Goal: Information Seeking & Learning: Learn about a topic

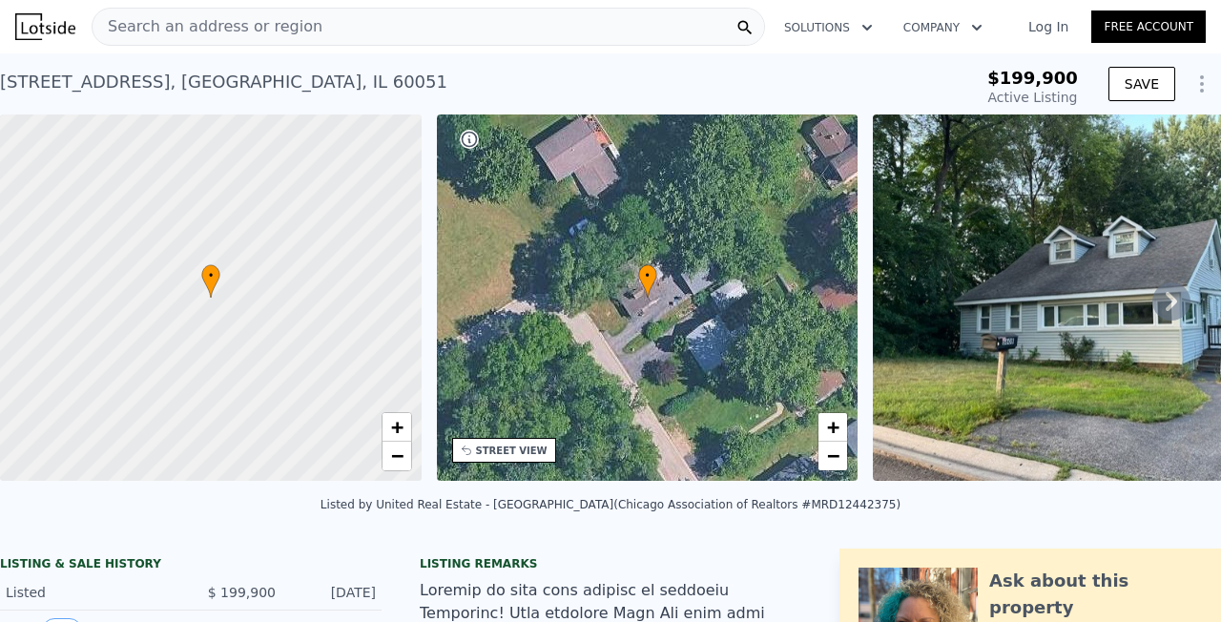
scroll to position [0, 8]
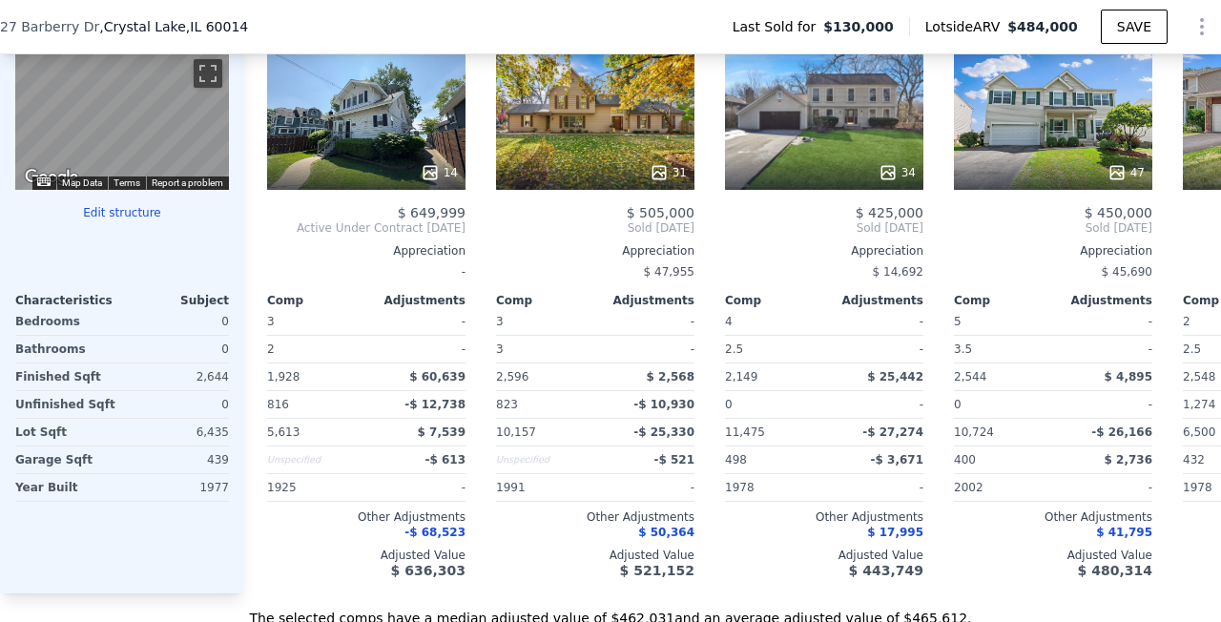
scroll to position [1947, 0]
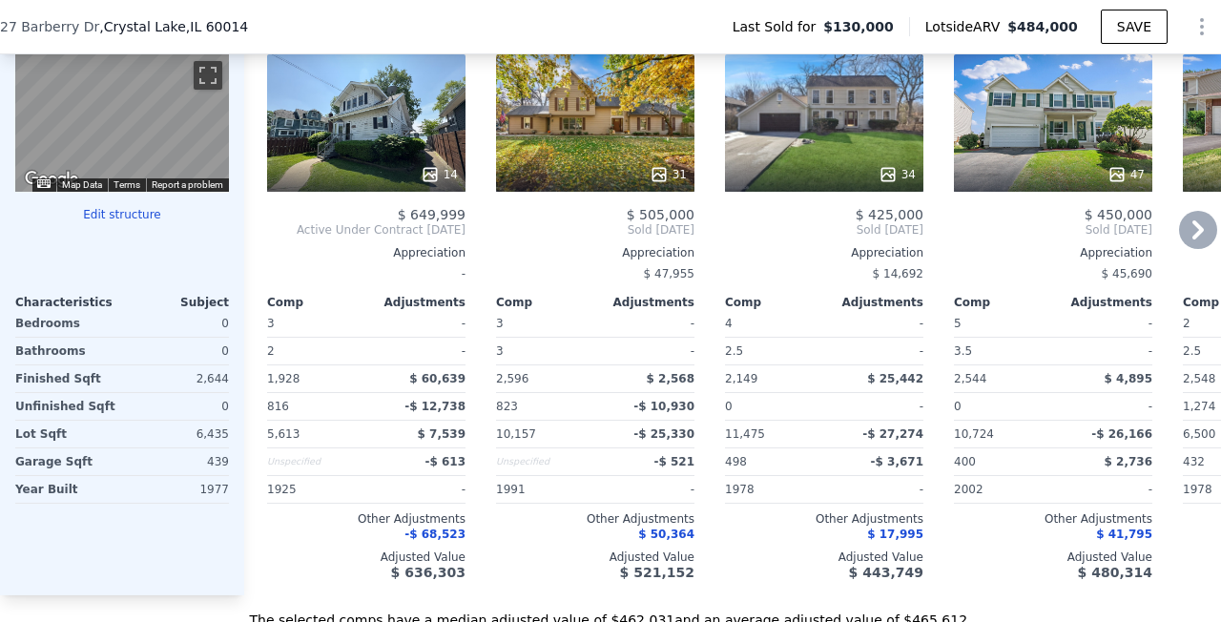
click at [1197, 240] on icon at bounding box center [1198, 230] width 38 height 38
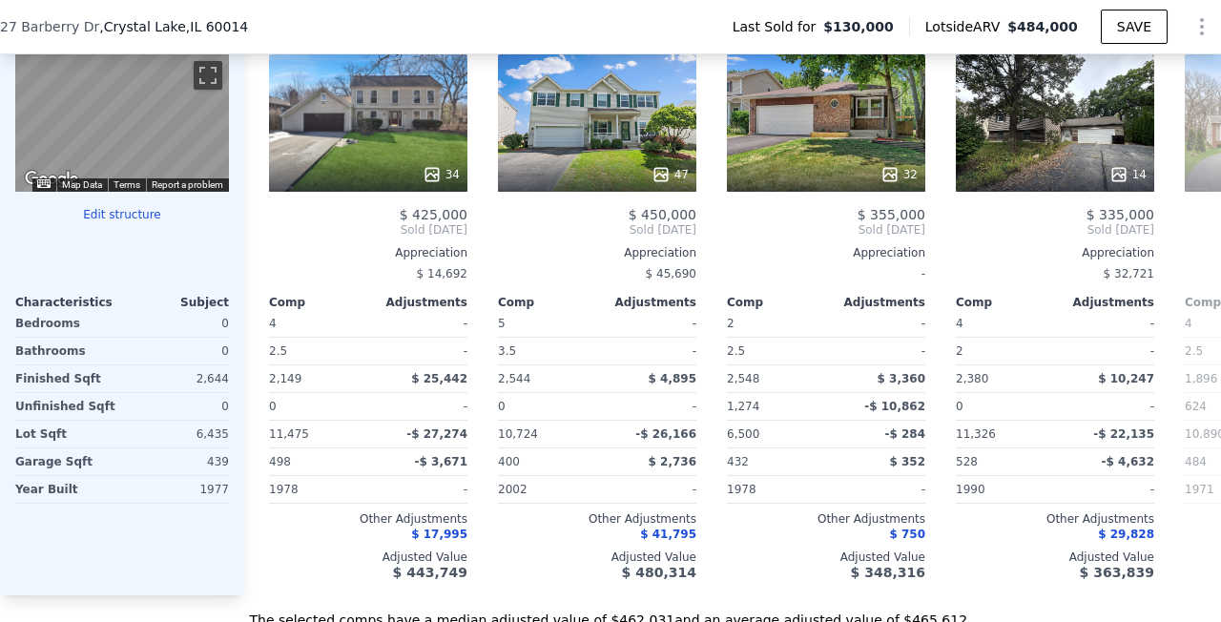
scroll to position [0, 458]
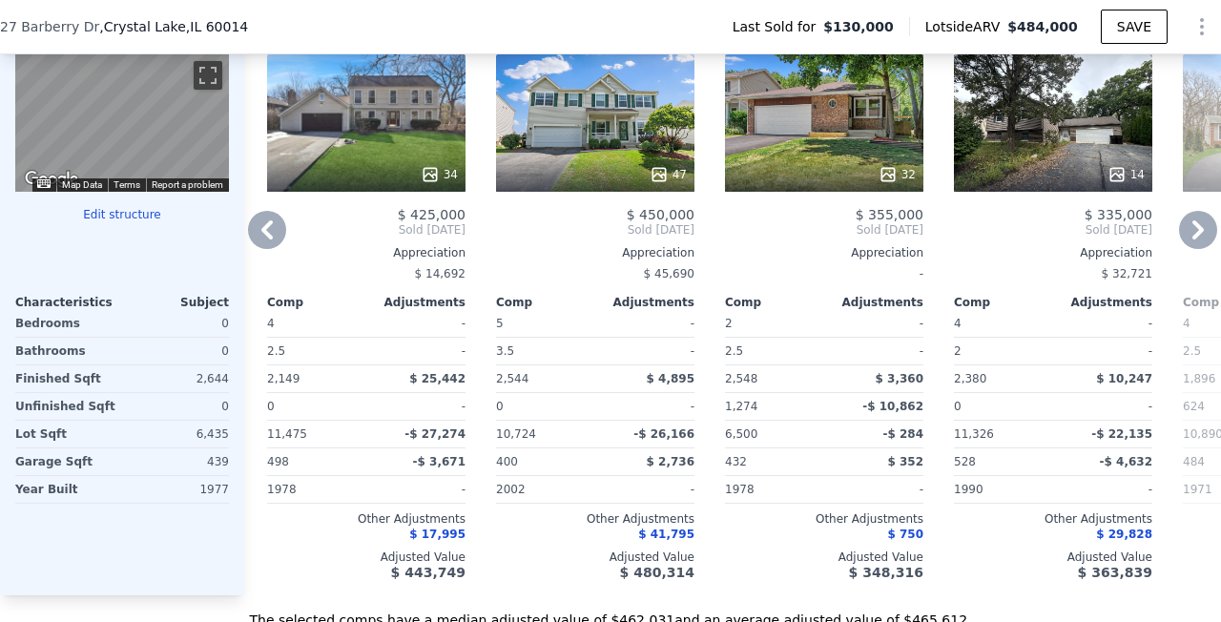
click at [1193, 241] on icon at bounding box center [1198, 230] width 38 height 38
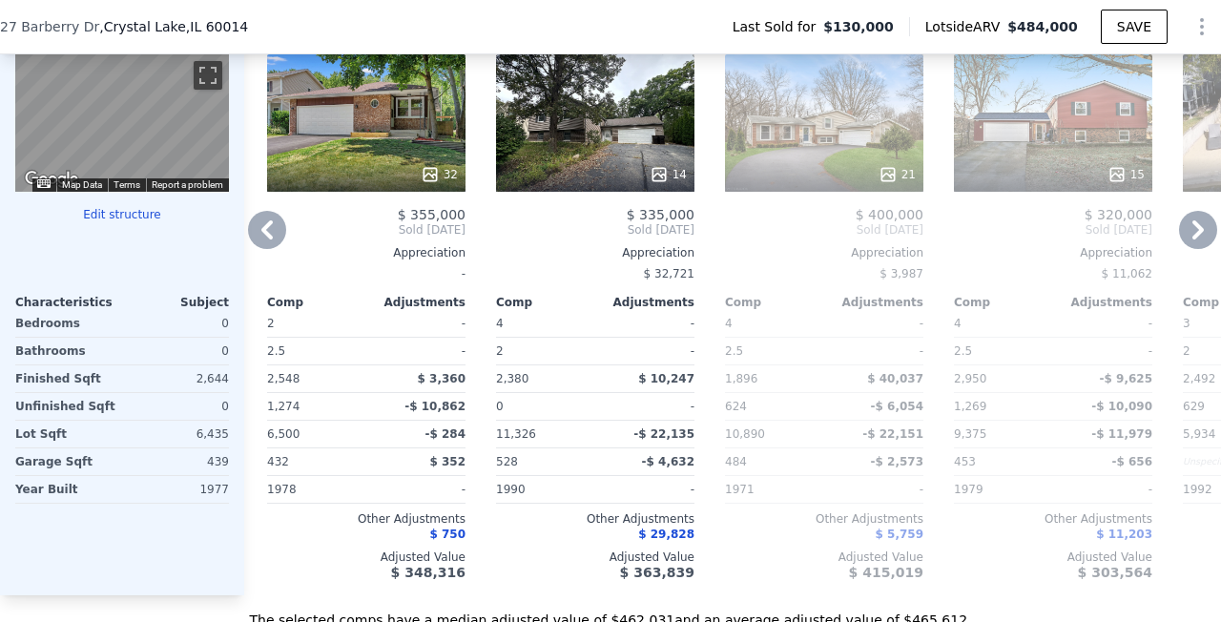
click at [1185, 231] on icon at bounding box center [1198, 230] width 38 height 38
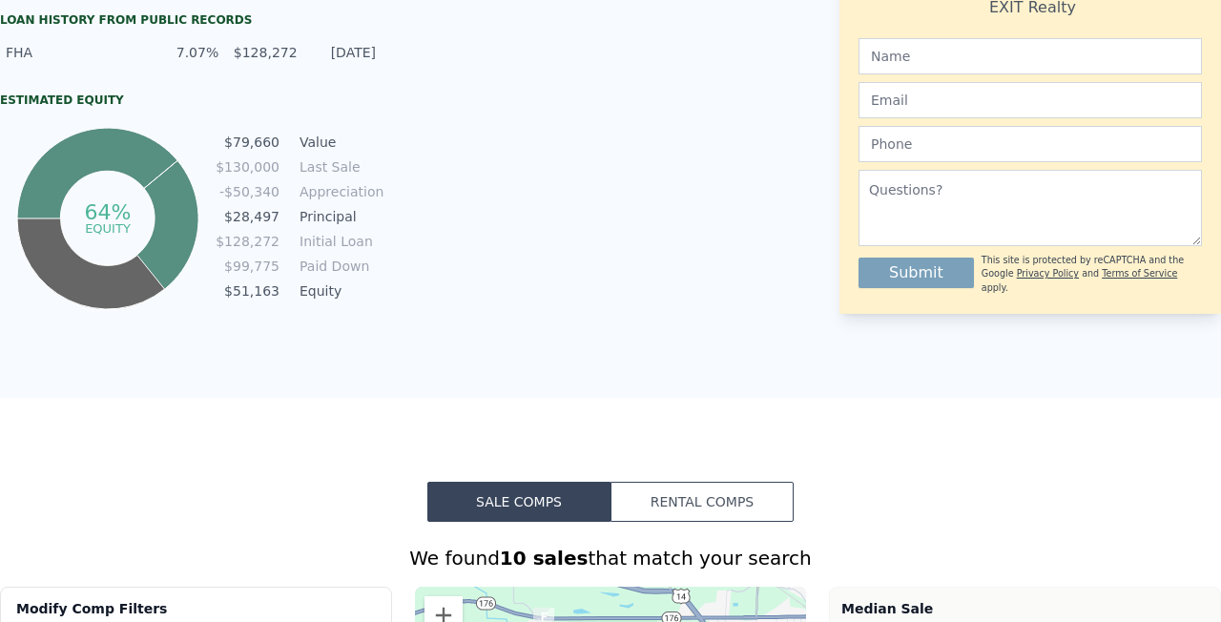
scroll to position [0, 0]
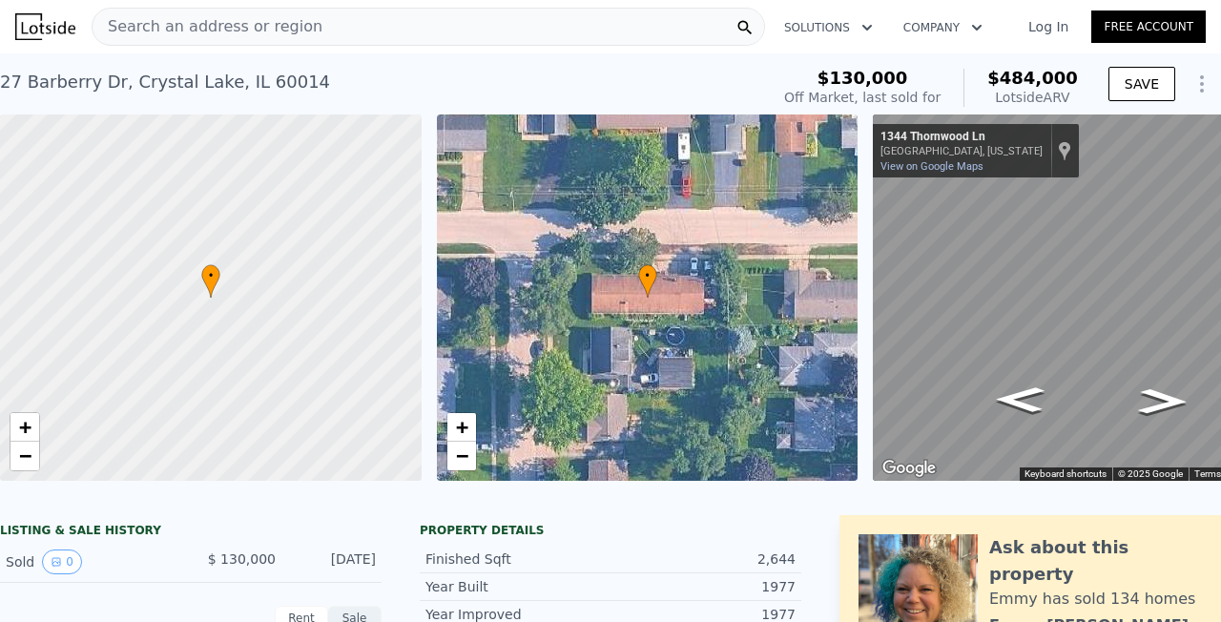
type input "1"
type input "3"
type input "1"
type input "610"
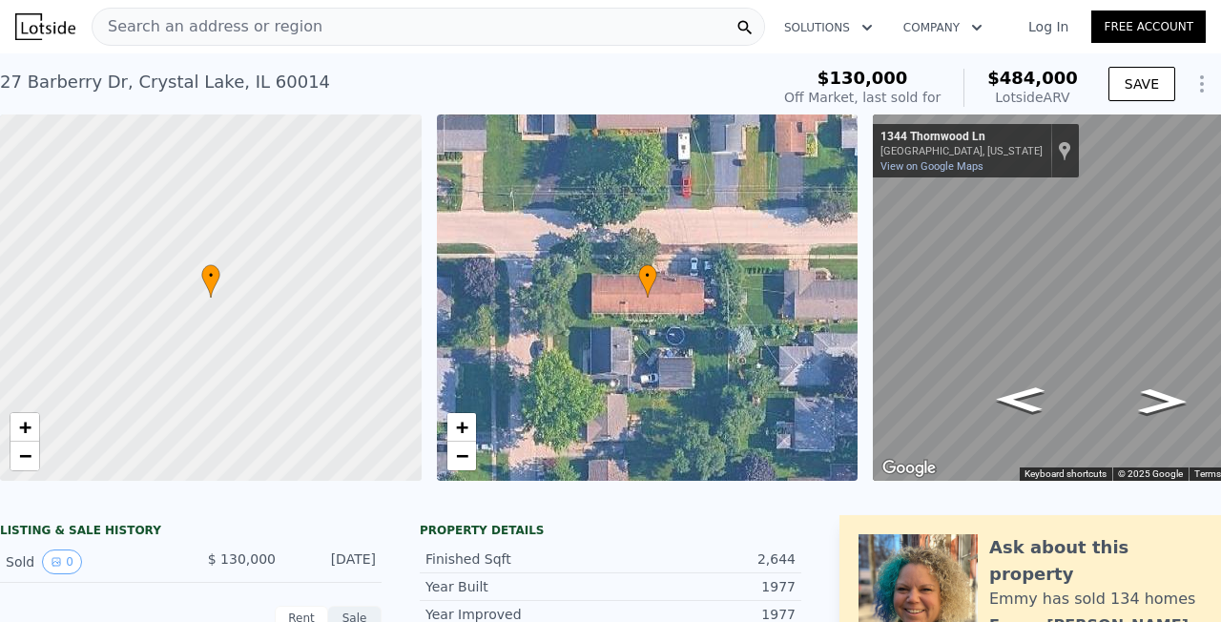
type input "970"
type input "4704"
type input "8712"
type input "$ 302,000"
type input "$ 135,579"
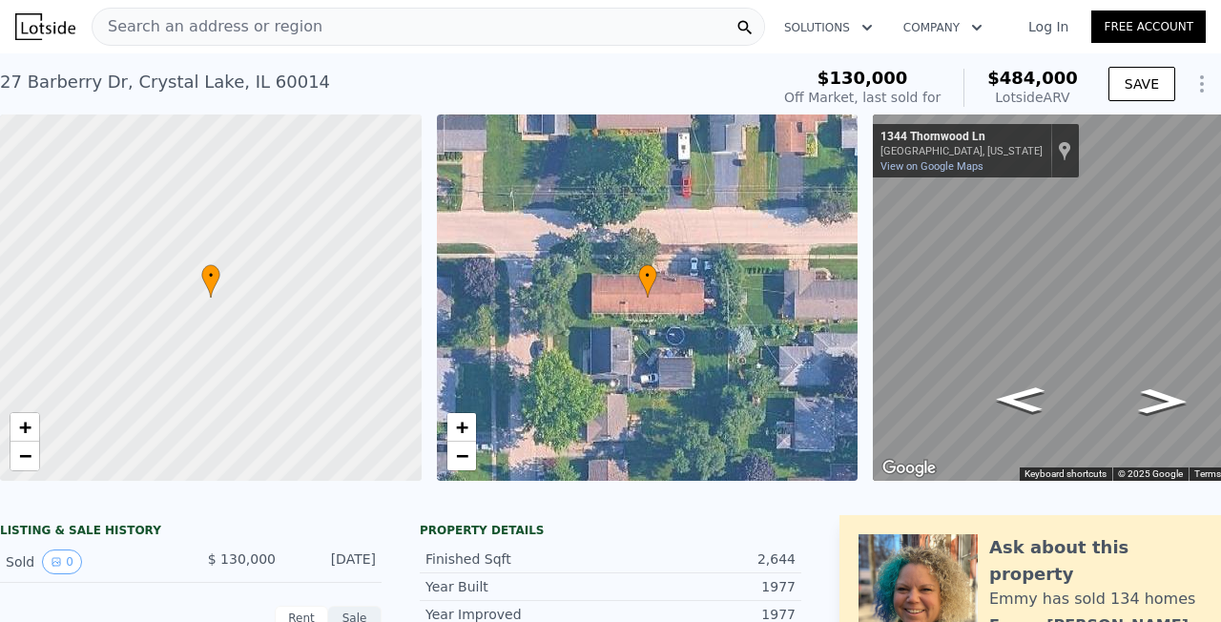
scroll to position [0, 443]
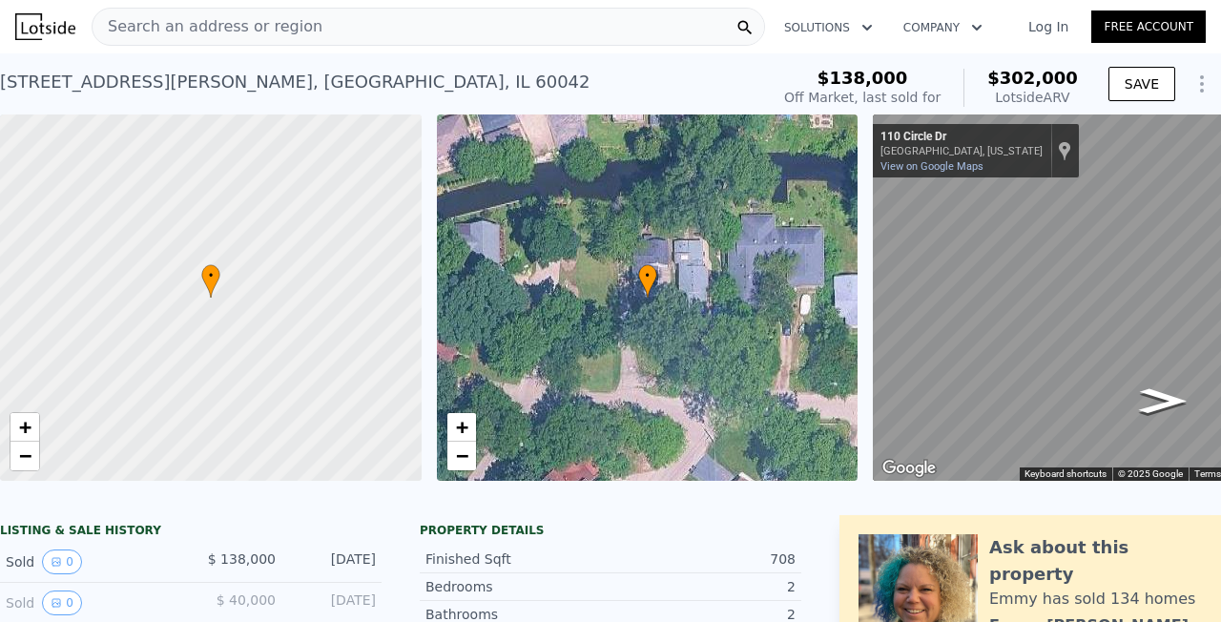
type input "2"
type input "5"
type input "2"
type input "3.5"
type input "1896"
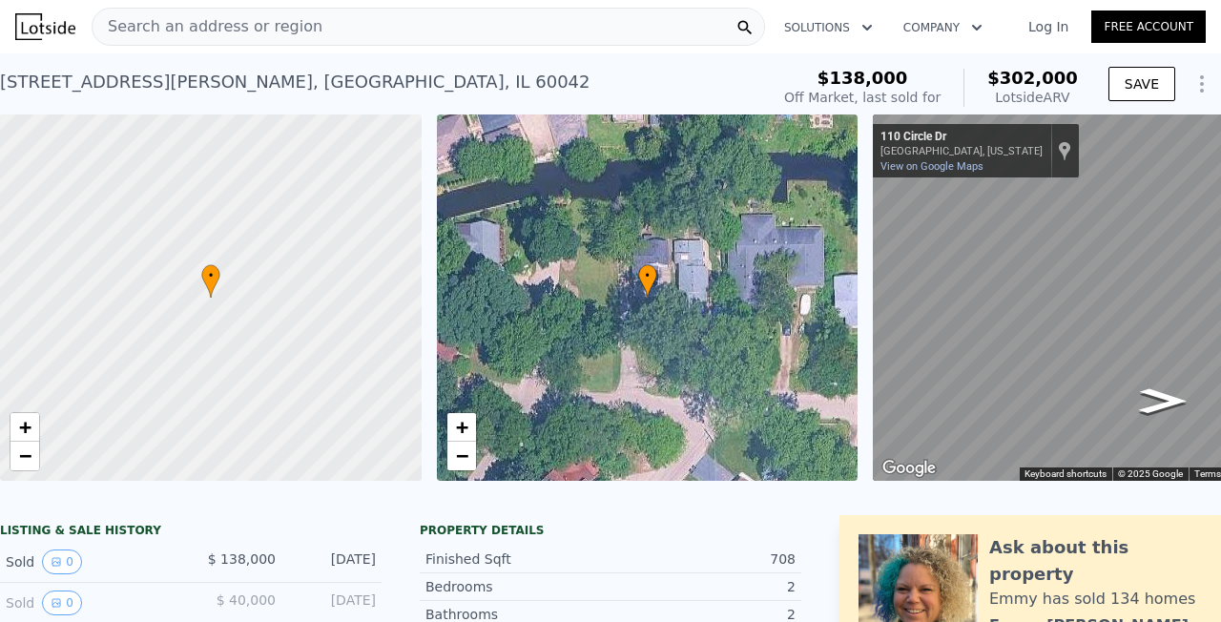
type input "2950"
type input "5613"
type input "11475"
type input "$ 484,000"
type input "$ 314,323"
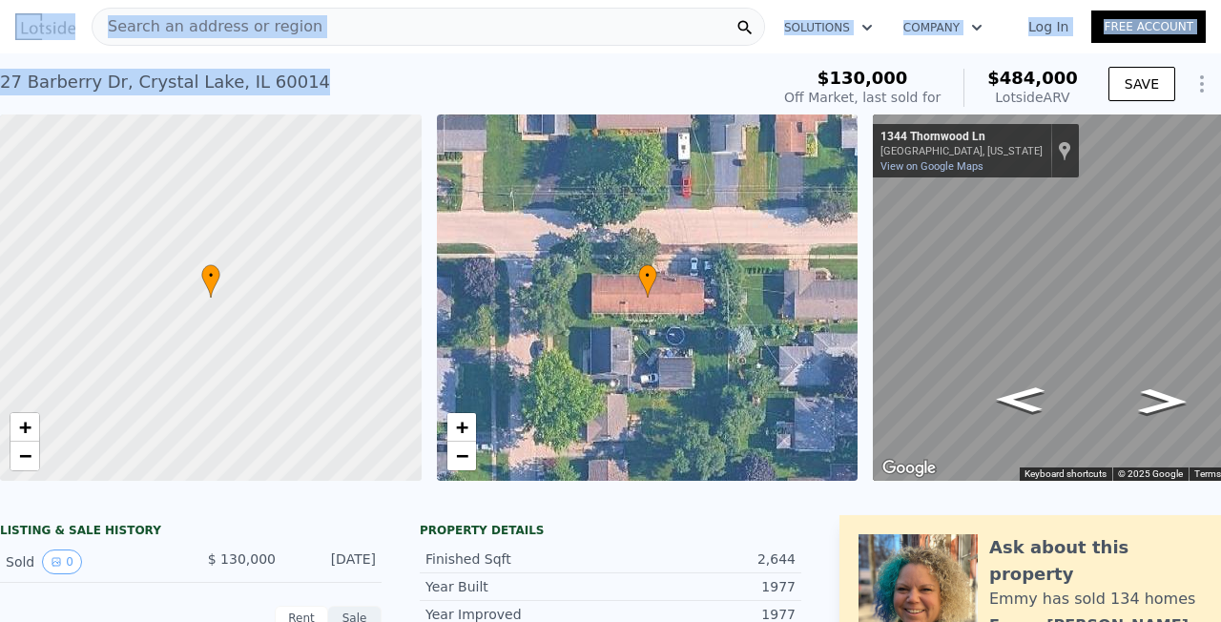
drag, startPoint x: 298, startPoint y: 79, endPoint x: -2, endPoint y: 77, distance: 299.6
click at [0, 77] on html "Search an address or region Solutions Company Open main menu Log In Free Accoun…" at bounding box center [610, 311] width 1221 height 622
click at [5, 81] on div "[STREET_ADDRESS]" at bounding box center [165, 82] width 330 height 27
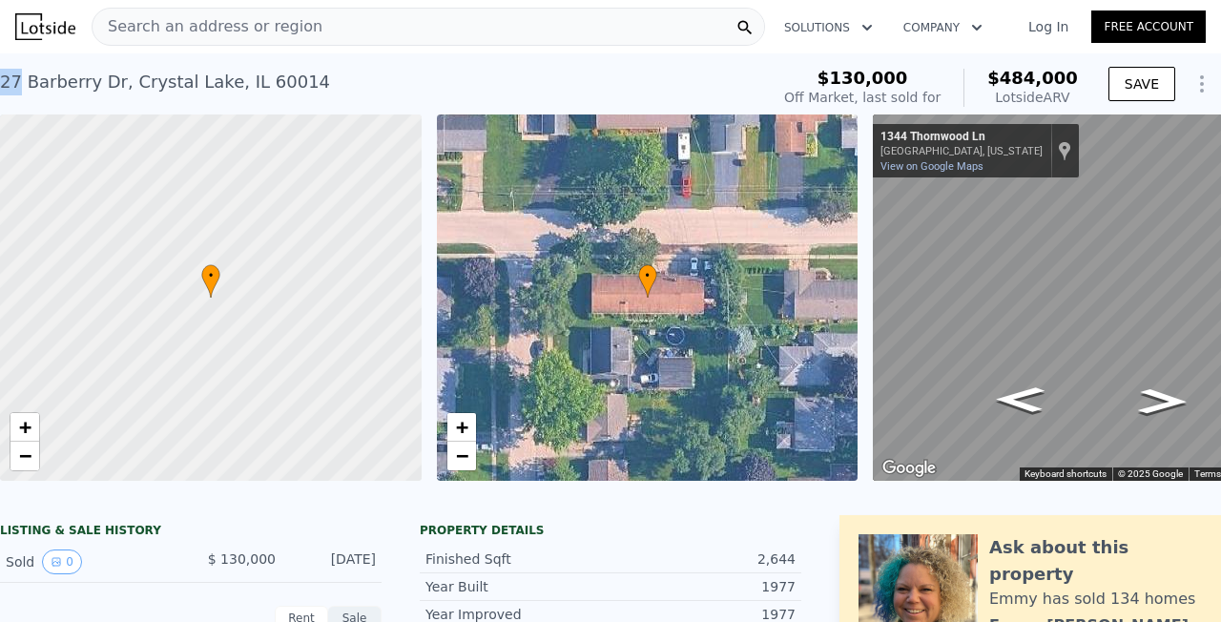
click at [5, 81] on div "[STREET_ADDRESS]" at bounding box center [165, 82] width 330 height 27
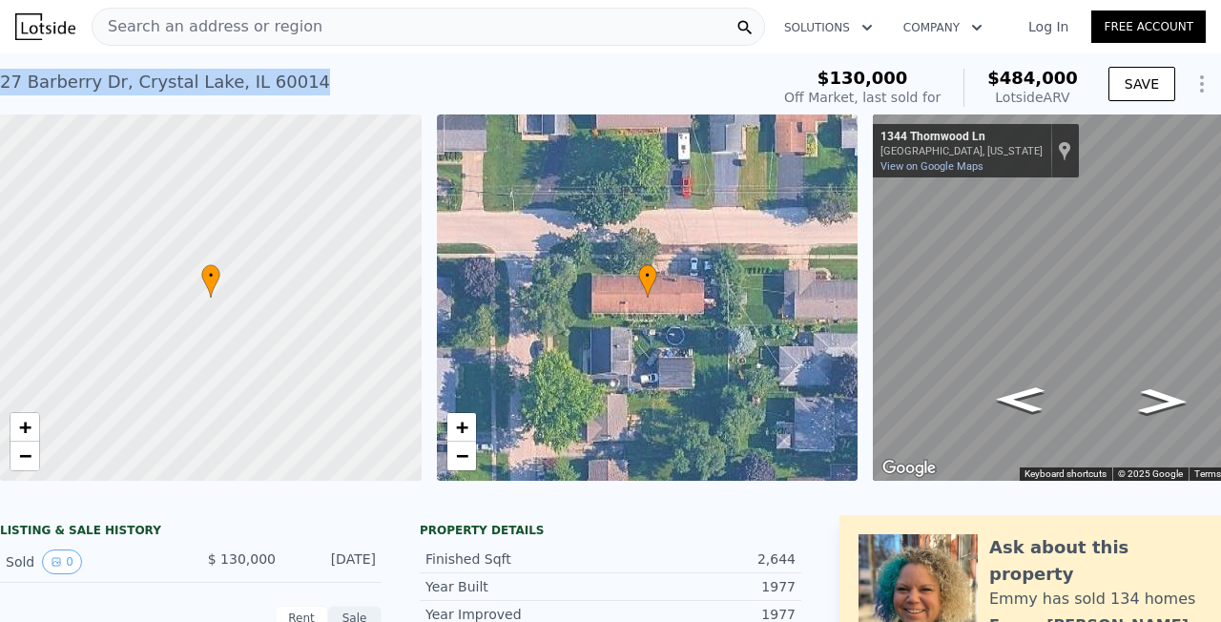
drag, startPoint x: 5, startPoint y: 81, endPoint x: 245, endPoint y: 83, distance: 240.5
click at [245, 83] on div "[STREET_ADDRESS]" at bounding box center [165, 82] width 330 height 27
copy div "[STREET_ADDRESS] Sold [DATE] for $130k (~ARV $484k )"
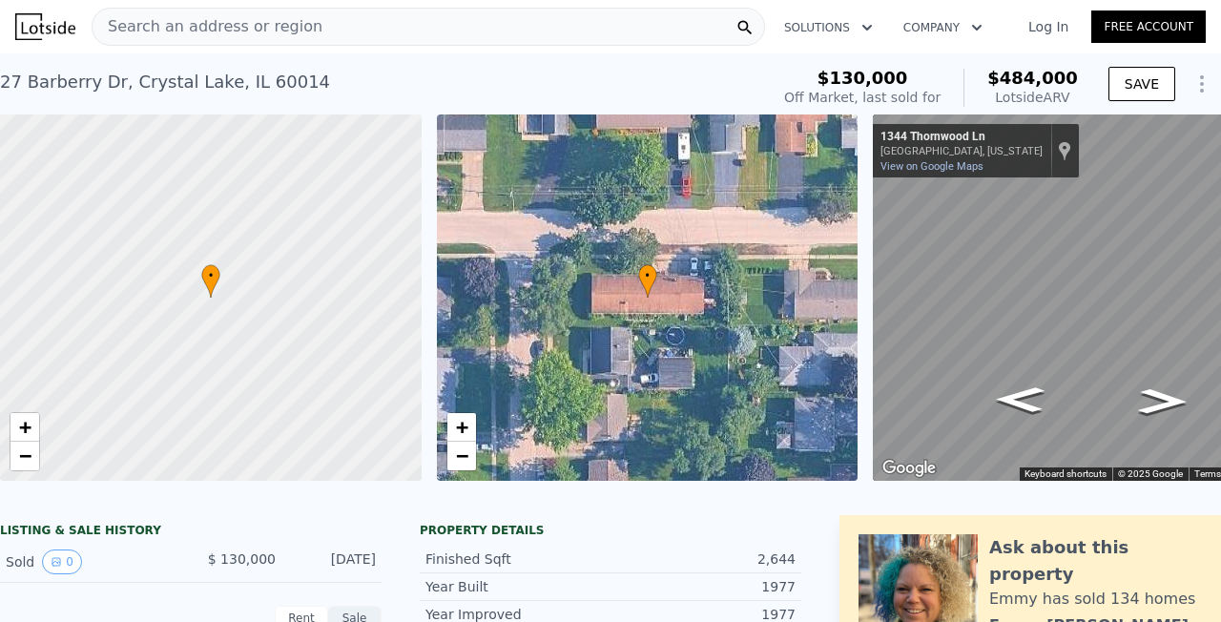
click at [319, 80] on div "[STREET_ADDRESS] Sold [DATE] for $130k (~ARV $484k )" at bounding box center [380, 87] width 761 height 53
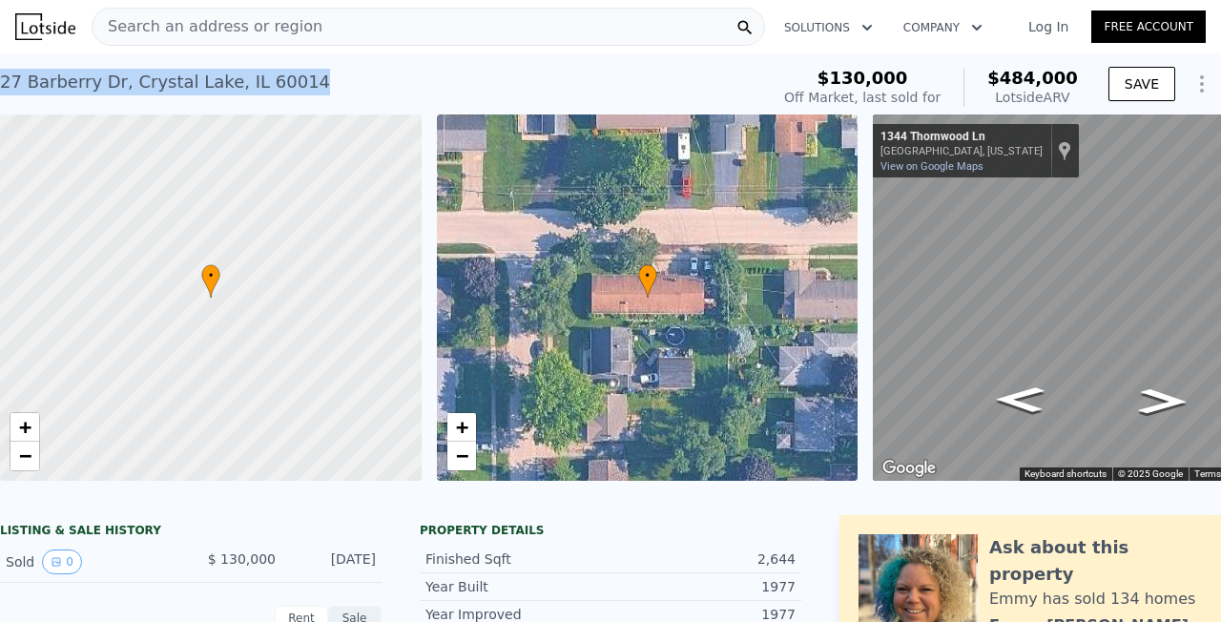
drag, startPoint x: 327, startPoint y: 86, endPoint x: 18, endPoint y: 108, distance: 309.9
click at [19, 108] on div "[STREET_ADDRESS] Sold [DATE] for $130k (~ARV $484k )" at bounding box center [380, 87] width 761 height 53
copy div "[STREET_ADDRESS] Sold [DATE] for $130k (~ARV $484k )"
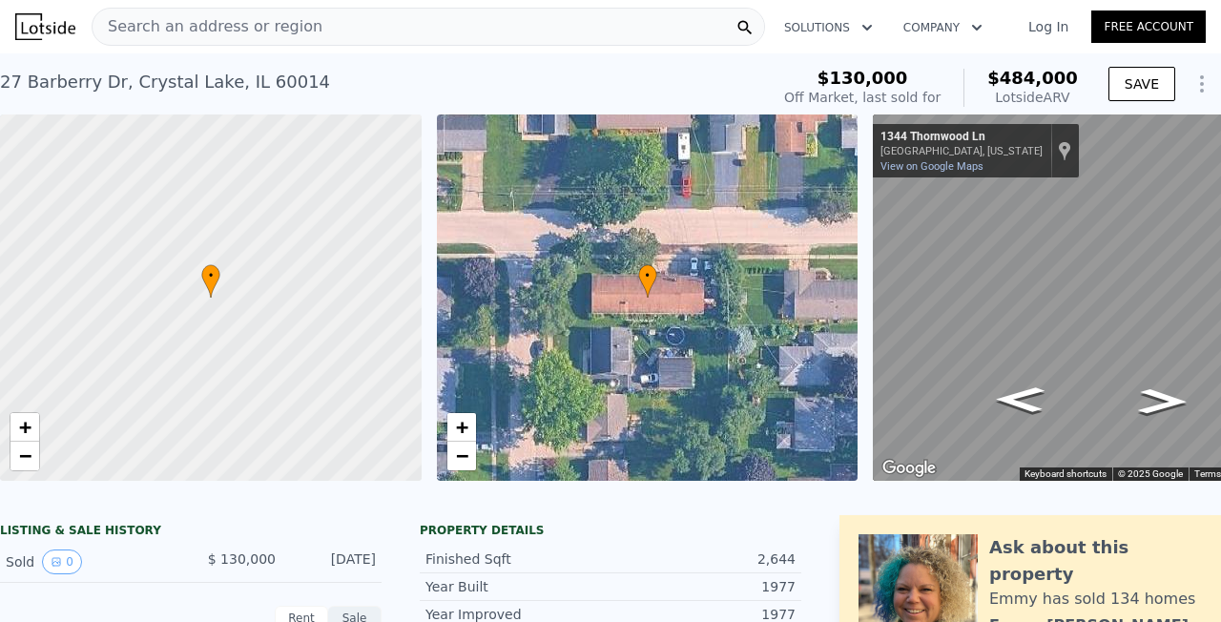
click at [624, 133] on div "• + −" at bounding box center [648, 298] width 422 height 366
click at [713, 304] on div "• + − • + − ← Move left → Move right ↑ Move up ↓ Move down + Zoom in - Zoom out…" at bounding box center [610, 298] width 1221 height 366
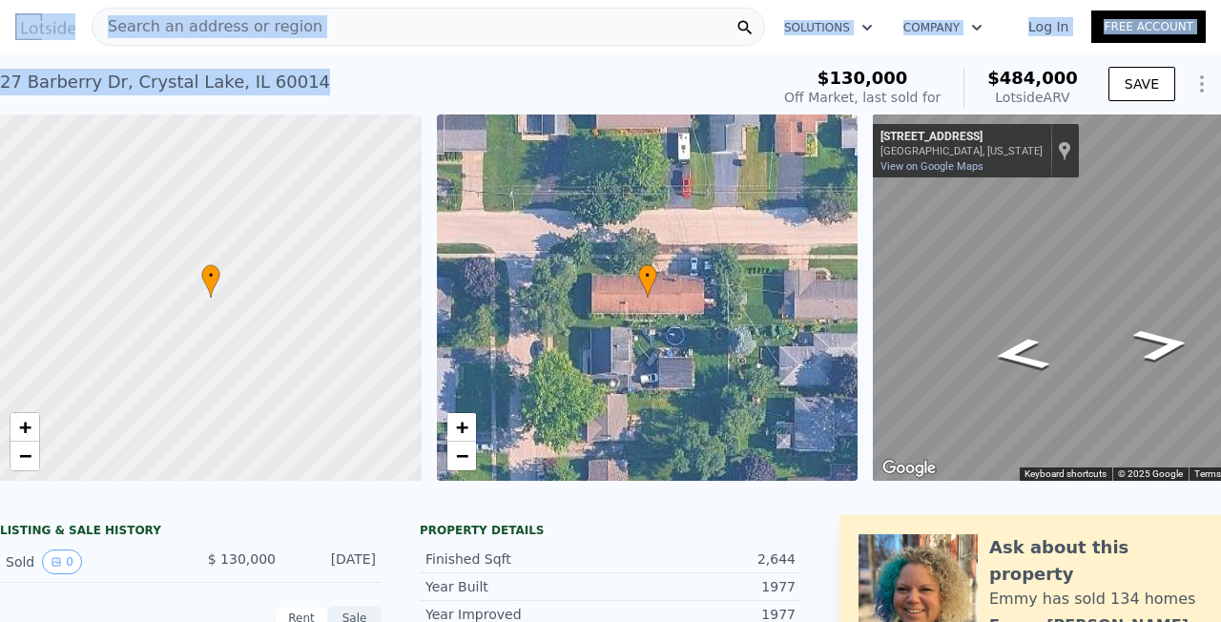
drag, startPoint x: 288, startPoint y: 82, endPoint x: -1, endPoint y: 83, distance: 289.1
click at [0, 83] on div "[STREET_ADDRESS] Sold [DATE] for $130k (~ARV $484k )" at bounding box center [380, 87] width 761 height 53
click at [4, 84] on div "[STREET_ADDRESS]" at bounding box center [165, 82] width 330 height 27
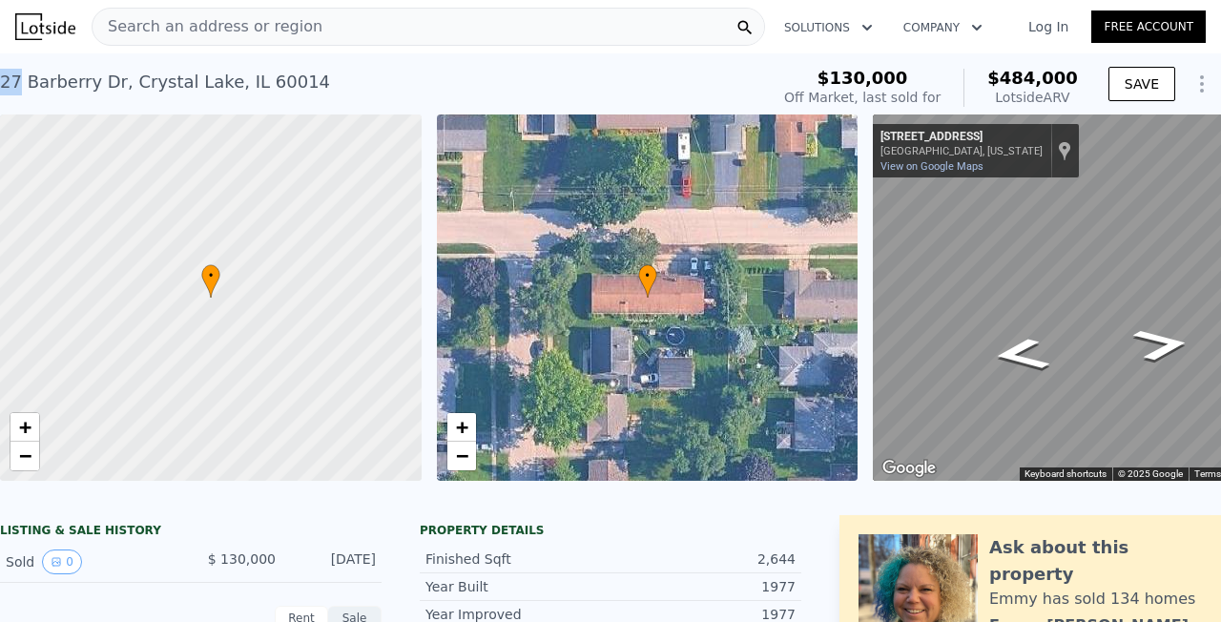
click at [4, 84] on div "[STREET_ADDRESS]" at bounding box center [165, 82] width 330 height 27
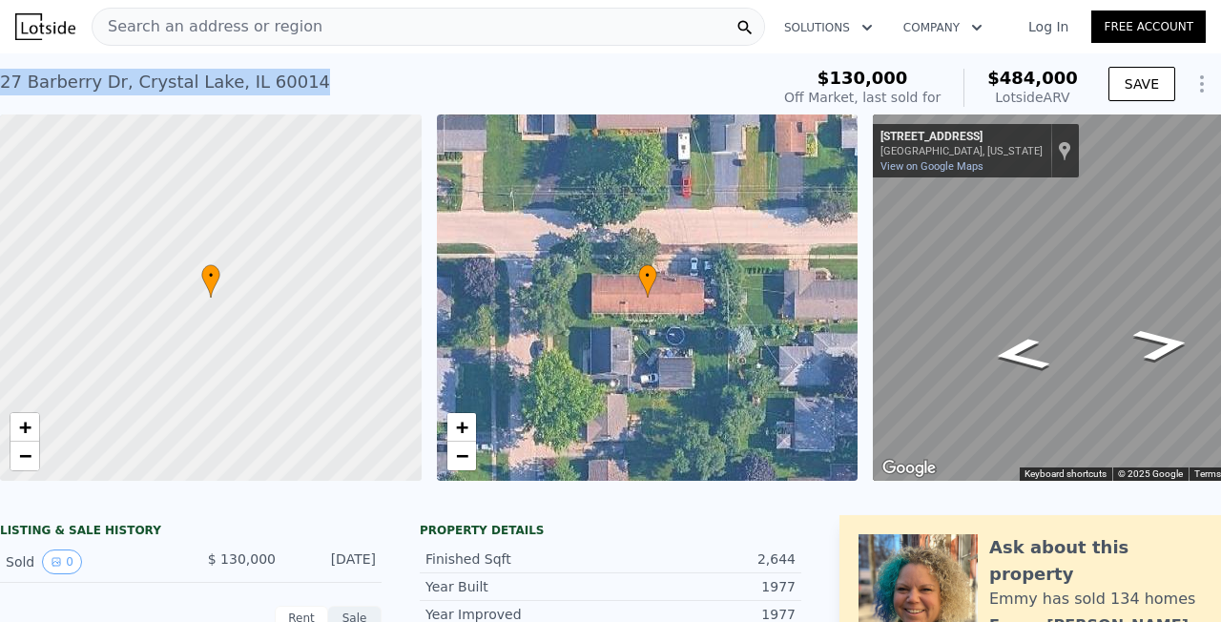
click at [4, 84] on div "[STREET_ADDRESS]" at bounding box center [165, 82] width 330 height 27
copy div "[STREET_ADDRESS] Sold [DATE] for $130k (~ARV $484k )"
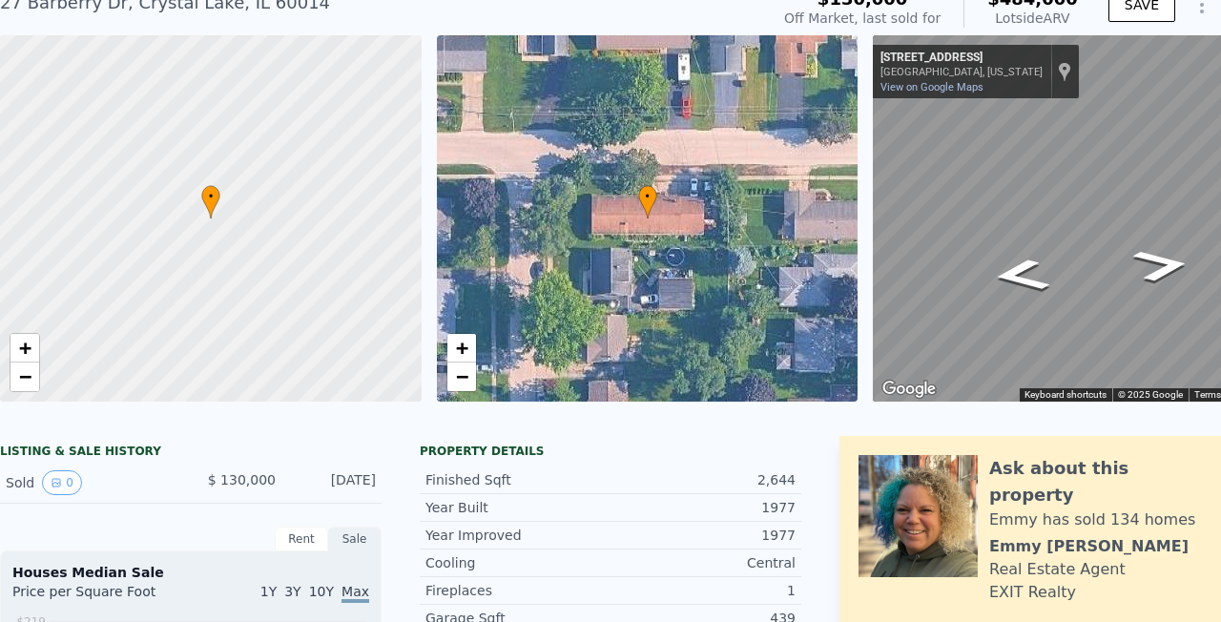
scroll to position [78, 0]
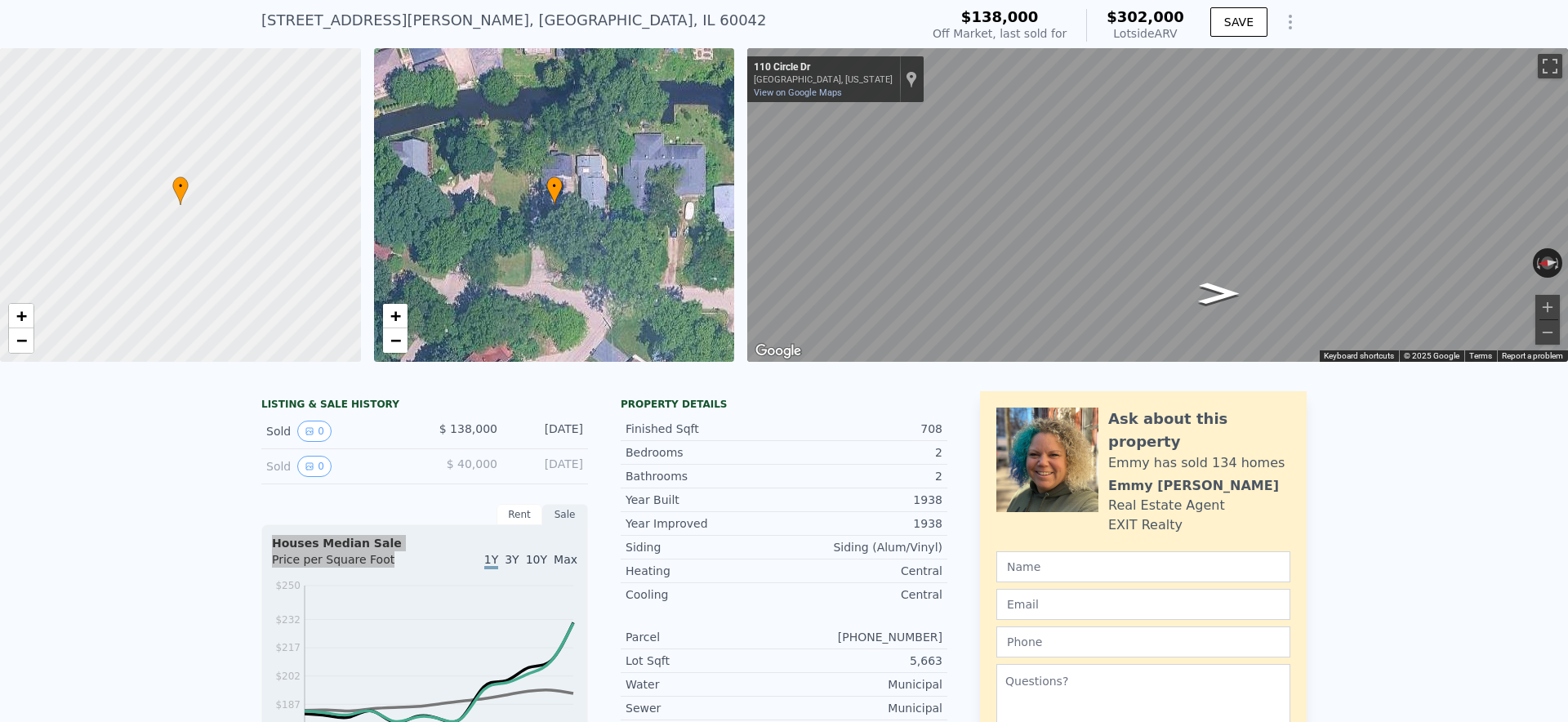
scroll to position [55, 0]
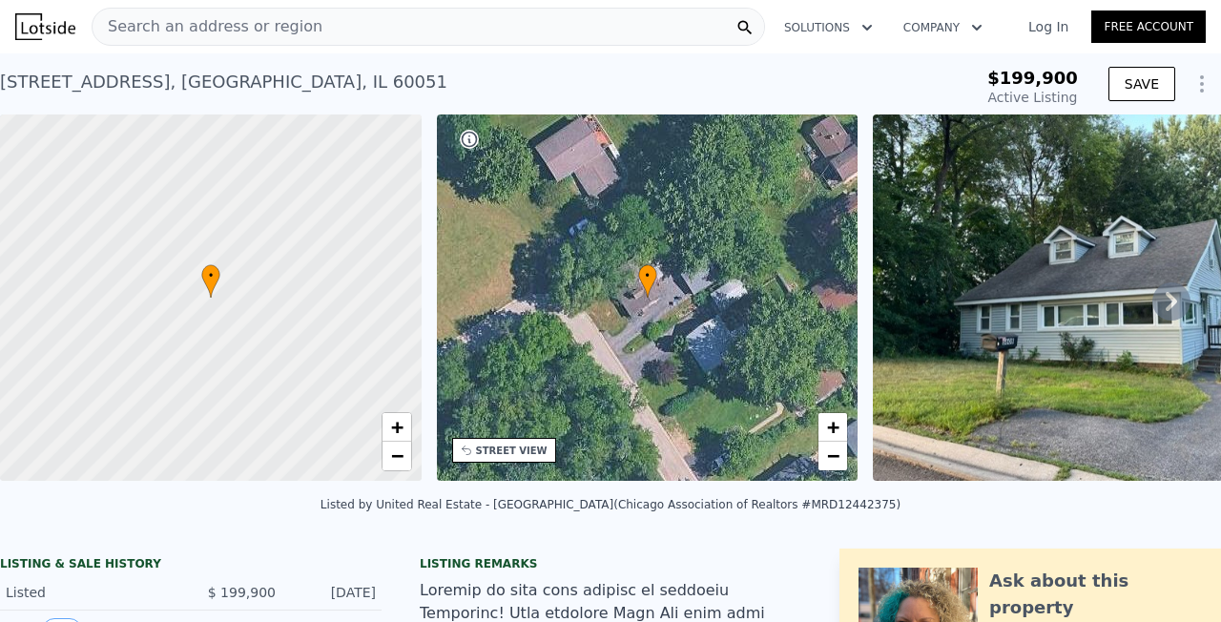
scroll to position [0, 8]
